Goal: Task Accomplishment & Management: Use online tool/utility

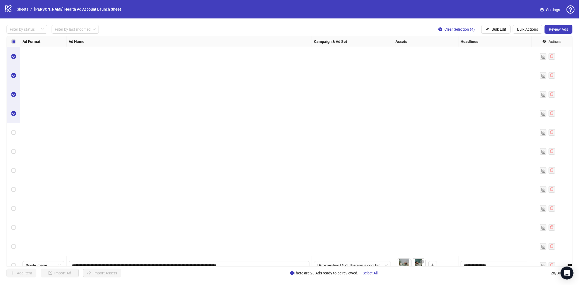
scroll to position [241, 0]
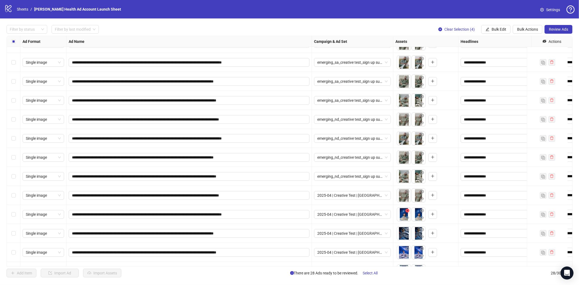
click at [408, 209] on icon "close-circle" at bounding box center [407, 211] width 4 height 4
click at [407, 210] on icon "close-circle" at bounding box center [407, 211] width 4 height 4
click at [404, 213] on icon "plus" at bounding box center [403, 214] width 4 height 4
click at [402, 214] on icon "plus" at bounding box center [403, 214] width 3 height 0
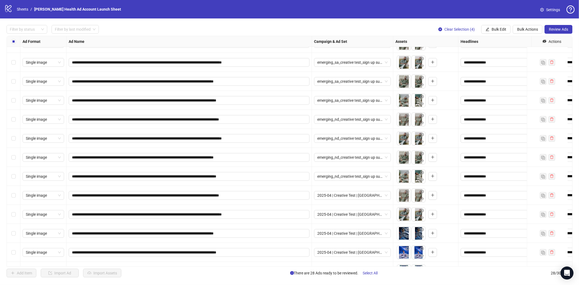
drag, startPoint x: 417, startPoint y: 216, endPoint x: 406, endPoint y: 216, distance: 10.9
click at [406, 216] on body "**********" at bounding box center [289, 142] width 579 height 285
click at [406, 230] on icon "close-circle" at bounding box center [407, 230] width 4 height 4
click at [408, 230] on icon "close-circle" at bounding box center [407, 230] width 4 height 4
click at [405, 232] on icon "plus" at bounding box center [403, 233] width 4 height 4
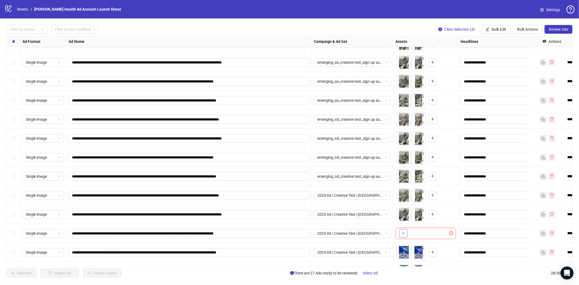
click at [406, 231] on button "button" at bounding box center [403, 233] width 9 height 9
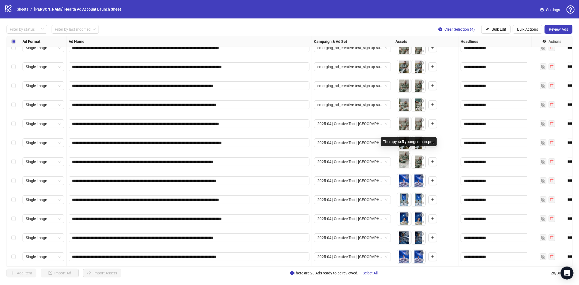
drag, startPoint x: 418, startPoint y: 157, endPoint x: 406, endPoint y: 156, distance: 12.9
click at [406, 156] on body "**********" at bounding box center [289, 142] width 579 height 285
click at [421, 175] on icon "close-circle" at bounding box center [422, 177] width 4 height 4
click at [406, 175] on icon "close-circle" at bounding box center [407, 177] width 4 height 4
click at [404, 179] on icon "plus" at bounding box center [403, 181] width 4 height 4
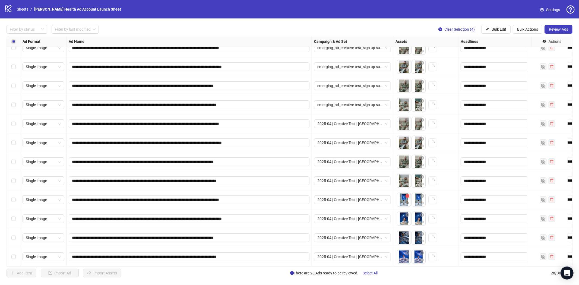
click at [408, 194] on span "button" at bounding box center [407, 196] width 4 height 4
click at [408, 194] on icon "close-circle" at bounding box center [407, 196] width 4 height 4
click at [407, 194] on div "To pick up a draggable item, press the space bar. While dragging, use the arrow…" at bounding box center [425, 199] width 61 height 11
click at [406, 195] on button "button" at bounding box center [403, 199] width 9 height 9
click at [423, 213] on icon "close-circle" at bounding box center [422, 215] width 4 height 4
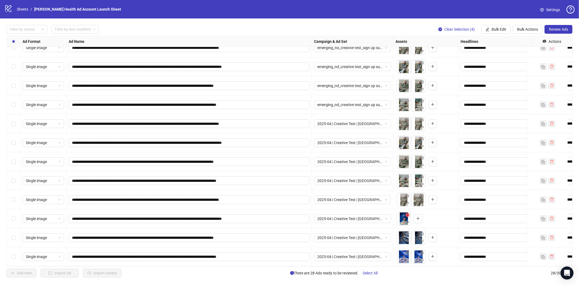
click at [406, 213] on icon "close-circle" at bounding box center [407, 215] width 4 height 4
click at [405, 217] on icon "plus" at bounding box center [403, 219] width 4 height 4
drag, startPoint x: 418, startPoint y: 195, endPoint x: 406, endPoint y: 195, distance: 12.2
click at [406, 195] on body "**********" at bounding box center [289, 142] width 579 height 285
drag, startPoint x: 417, startPoint y: 214, endPoint x: 406, endPoint y: 212, distance: 10.8
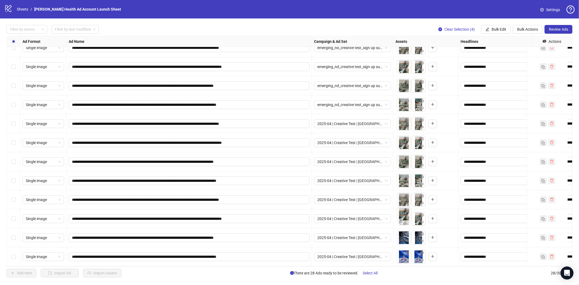
click at [406, 212] on body "**********" at bounding box center [289, 142] width 579 height 285
click at [422, 232] on icon "close-circle" at bounding box center [422, 234] width 4 height 4
click at [409, 232] on icon "close-circle" at bounding box center [407, 234] width 4 height 4
click at [406, 233] on button "button" at bounding box center [403, 237] width 9 height 9
click at [420, 251] on icon "close-circle" at bounding box center [422, 253] width 4 height 4
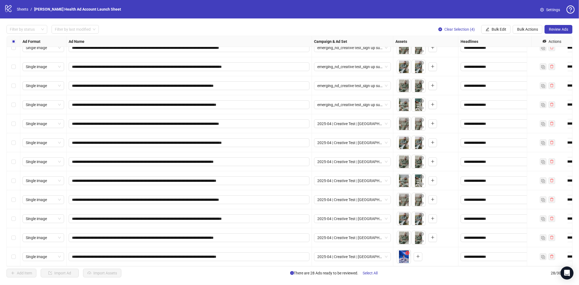
click at [408, 251] on icon "close-circle" at bounding box center [407, 253] width 4 height 4
click at [403, 255] on icon "plus" at bounding box center [403, 256] width 0 height 3
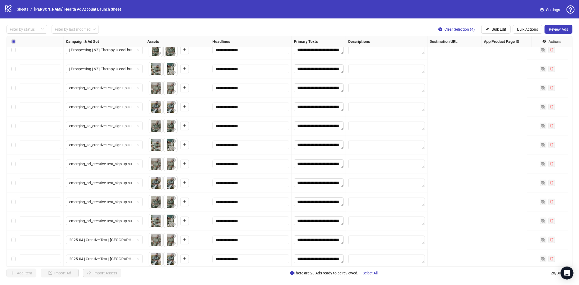
scroll to position [196, 0]
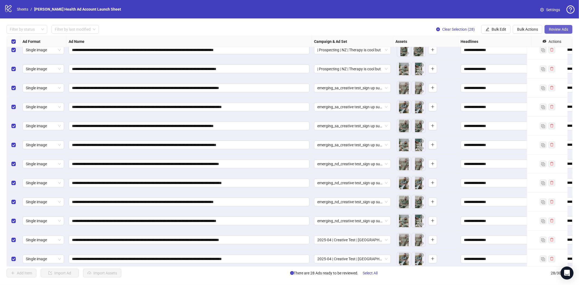
click at [554, 28] on span "Review Ads" at bounding box center [558, 29] width 19 height 4
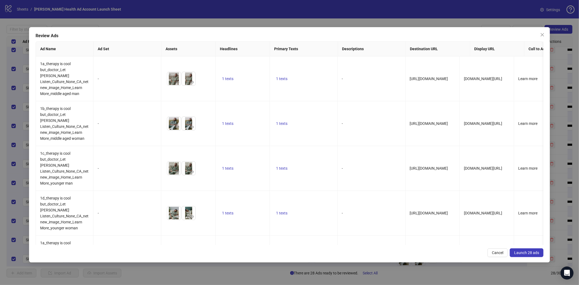
click at [514, 252] on button "Launch 28 ads" at bounding box center [527, 252] width 34 height 9
